Goal: Task Accomplishment & Management: Use online tool/utility

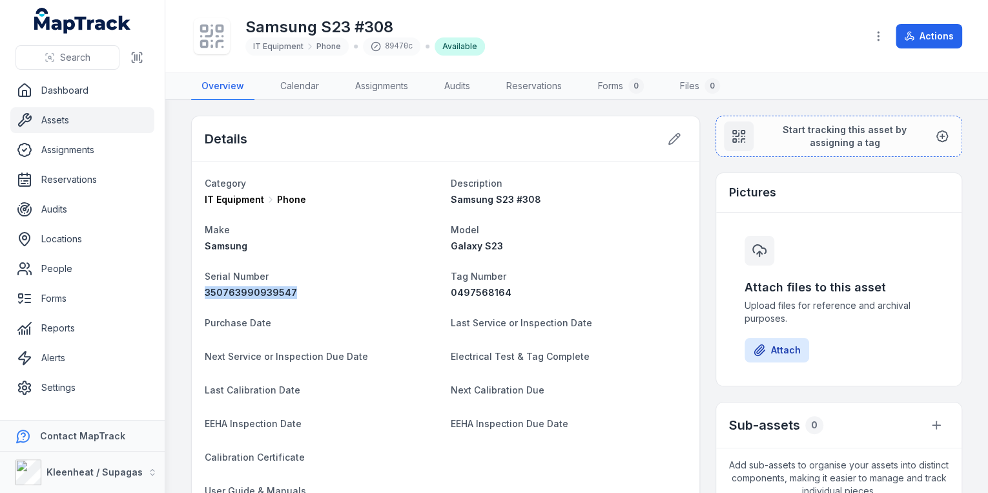
drag, startPoint x: 289, startPoint y: 290, endPoint x: 204, endPoint y: 291, distance: 84.6
click at [204, 291] on div "Category IT Equipment Phone Description Samsung S23 #308 Make Samsung Model Gal…" at bounding box center [446, 354] width 508 height 385
copy span "350763990939547"
drag, startPoint x: 504, startPoint y: 291, endPoint x: 448, endPoint y: 291, distance: 56.2
click at [451, 291] on div "0497568164" at bounding box center [569, 292] width 236 height 13
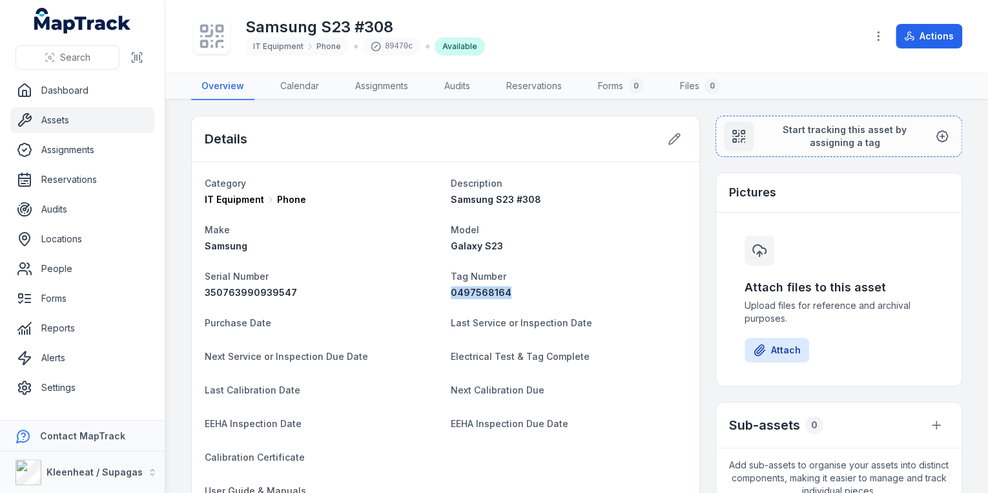
copy span "0497568164"
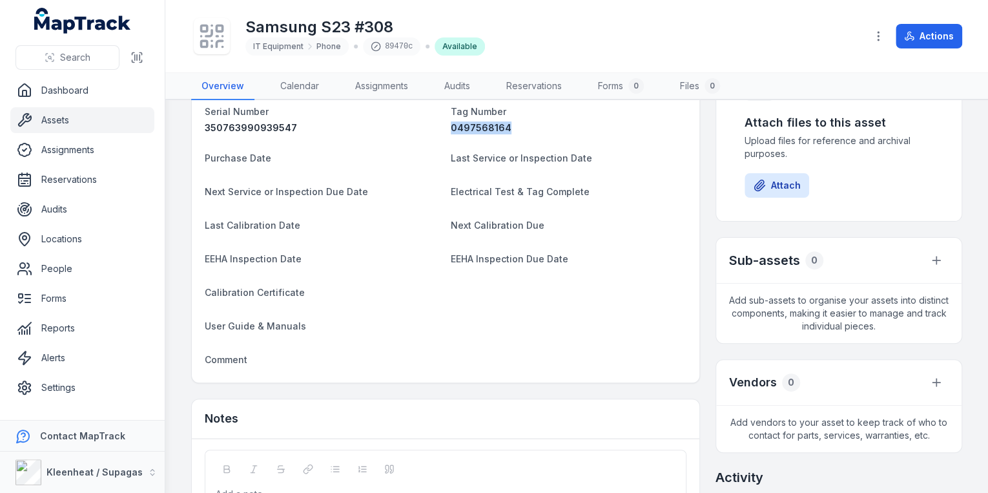
scroll to position [207, 0]
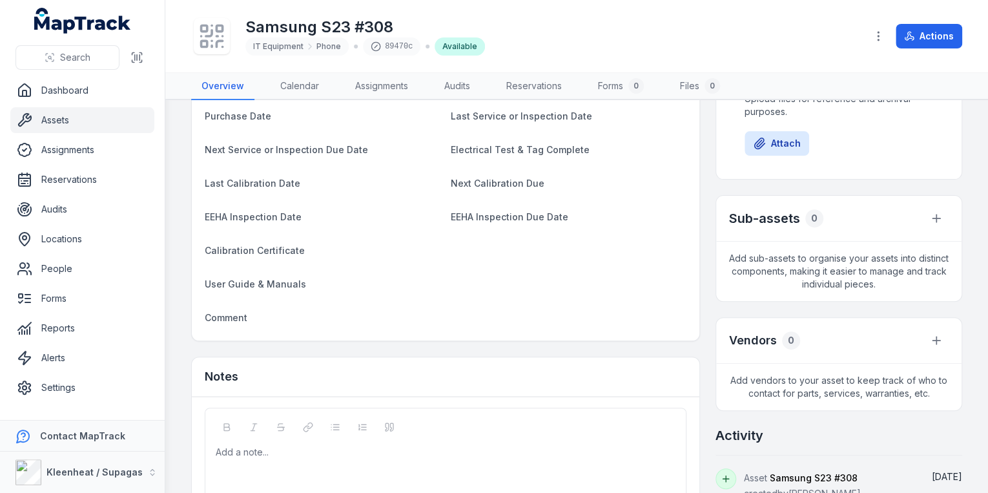
click at [62, 125] on link "Assets" at bounding box center [82, 120] width 144 height 26
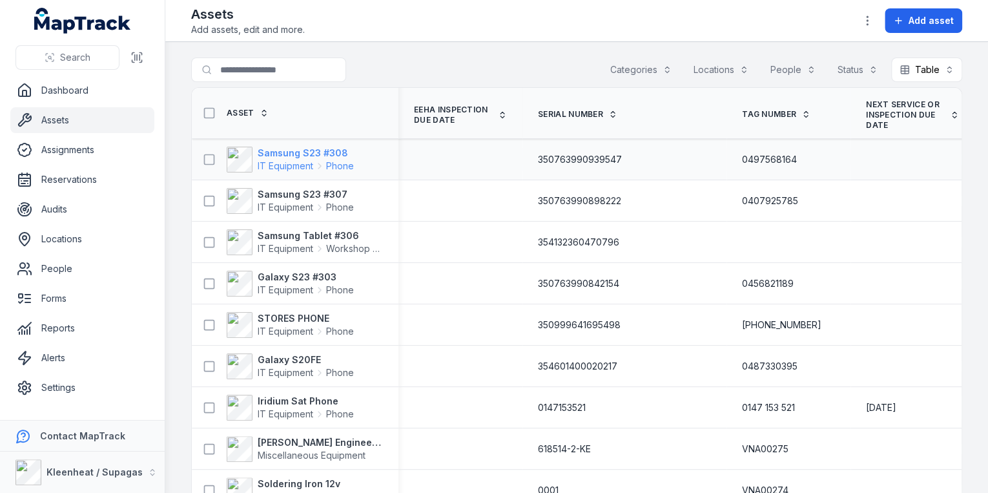
click at [293, 153] on strong "Samsung S23 #308" at bounding box center [306, 153] width 96 height 13
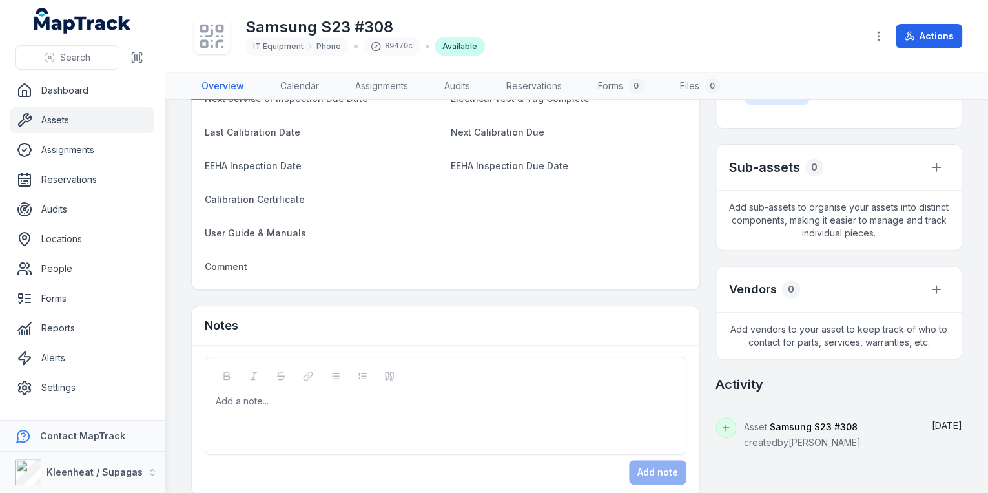
scroll to position [258, 0]
click at [295, 400] on div at bounding box center [445, 400] width 459 height 13
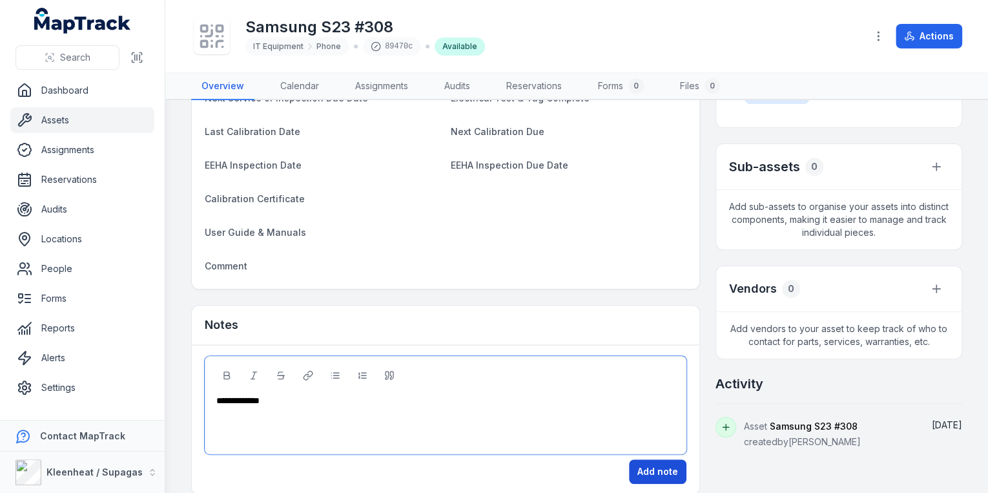
click at [647, 476] on button "Add note" at bounding box center [657, 471] width 57 height 25
